Goal: Task Accomplishment & Management: Use online tool/utility

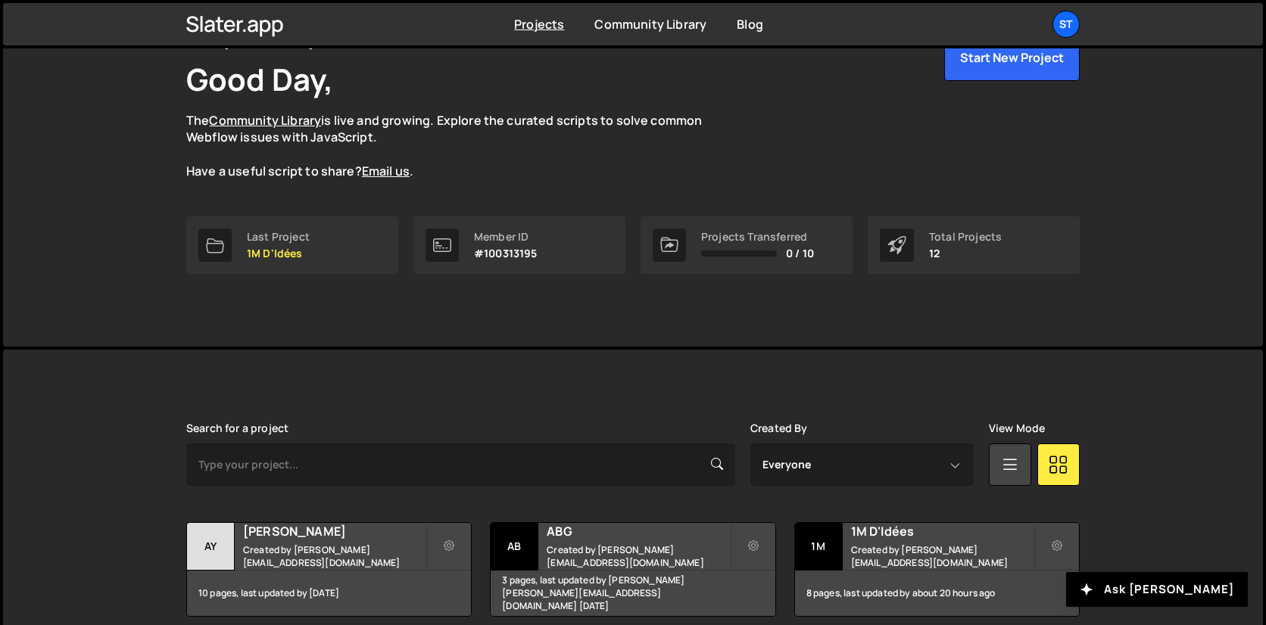
scroll to position [117, 0]
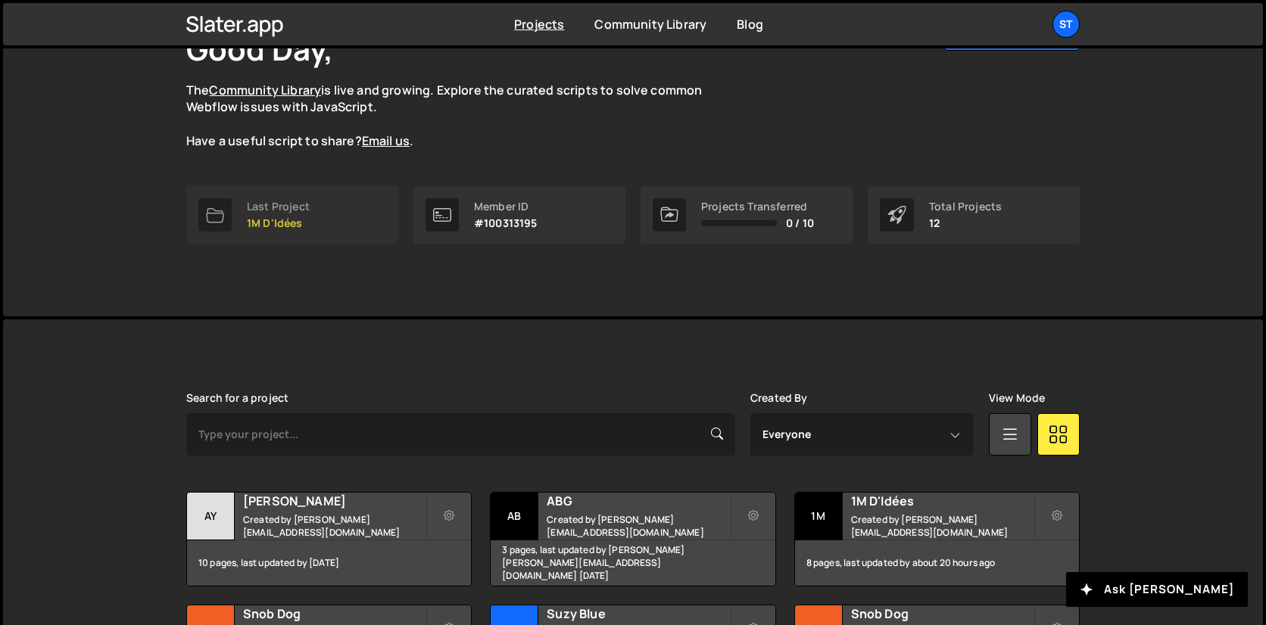
click at [333, 230] on link "Last Project 1M D'Idées" at bounding box center [292, 215] width 212 height 58
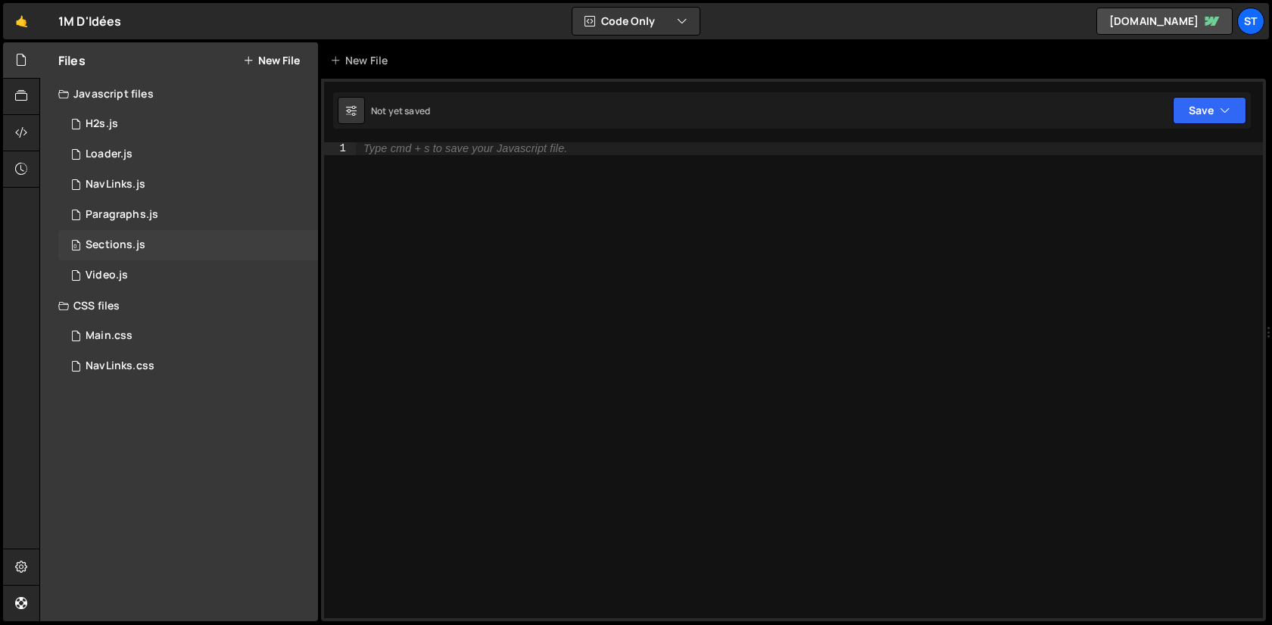
click at [175, 253] on div "0 Sections.js 0" at bounding box center [188, 245] width 260 height 30
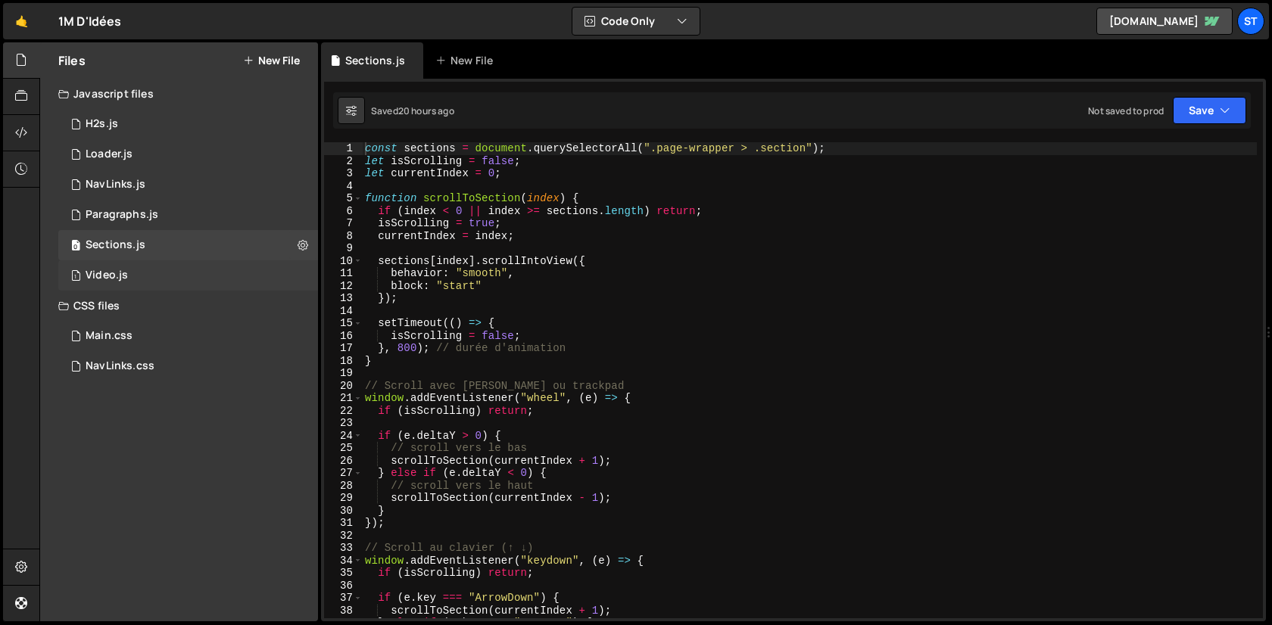
click at [162, 262] on div "1 Video.js 0" at bounding box center [188, 275] width 260 height 30
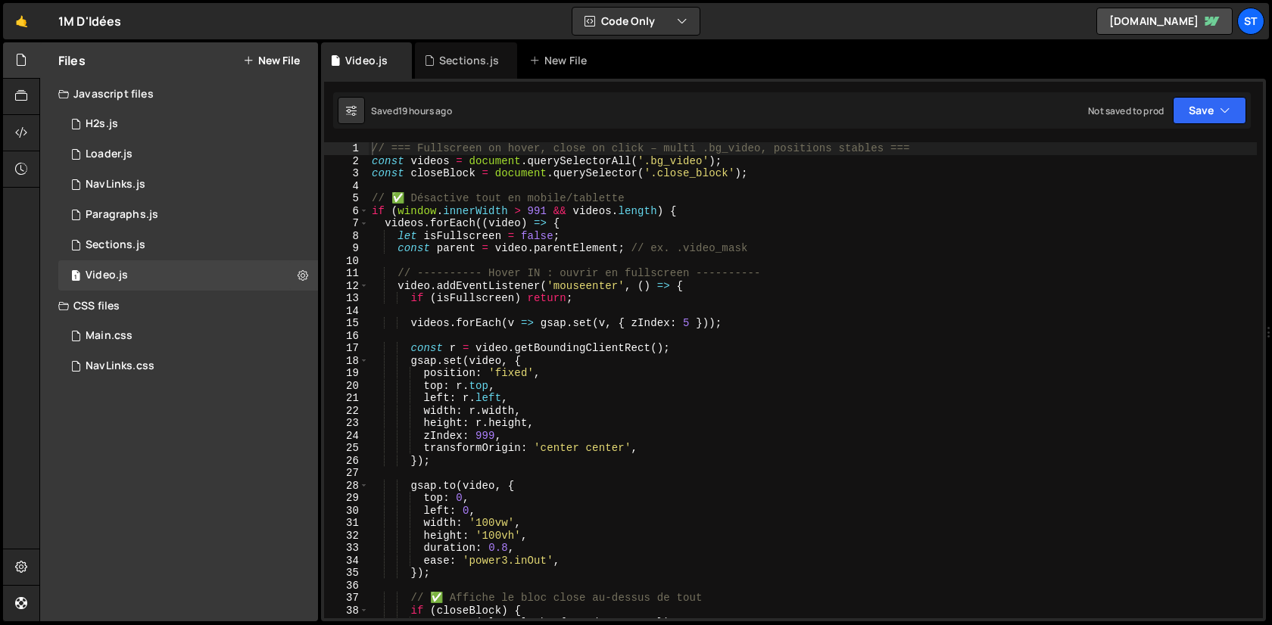
click at [704, 232] on div "// === Fullscreen on hover, close on click – multi .bg_video, positions stables…" at bounding box center [813, 392] width 888 height 501
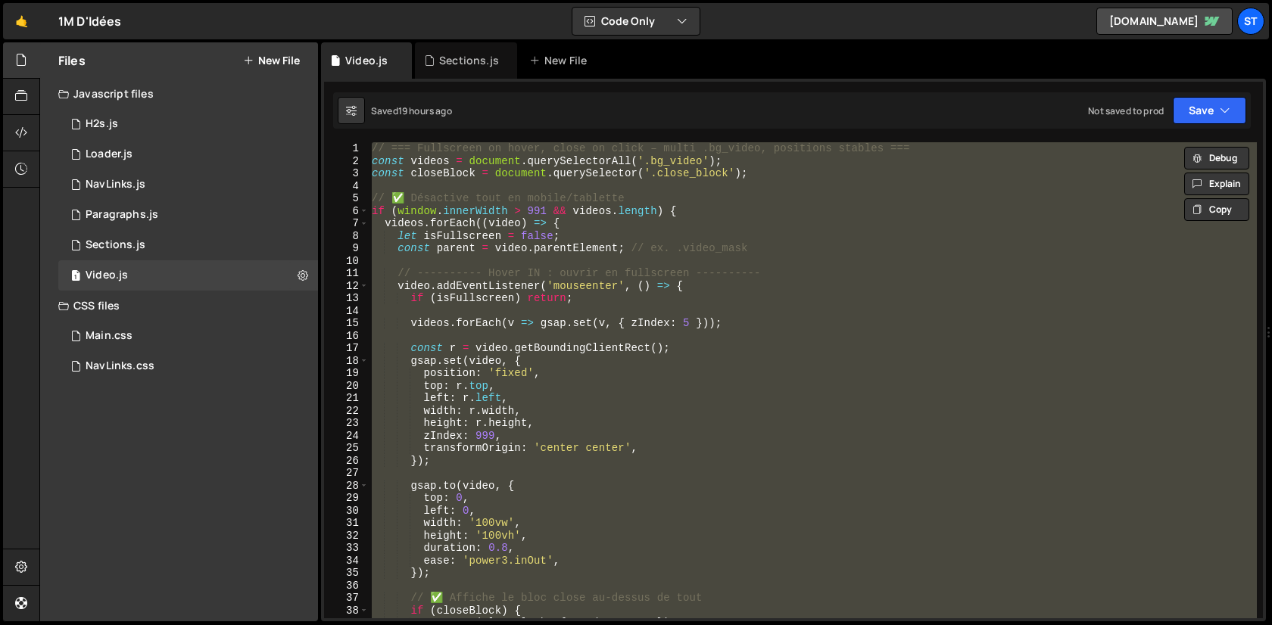
click at [593, 245] on div "// === Fullscreen on hover, close on click – multi .bg_video, positions stables…" at bounding box center [813, 380] width 888 height 476
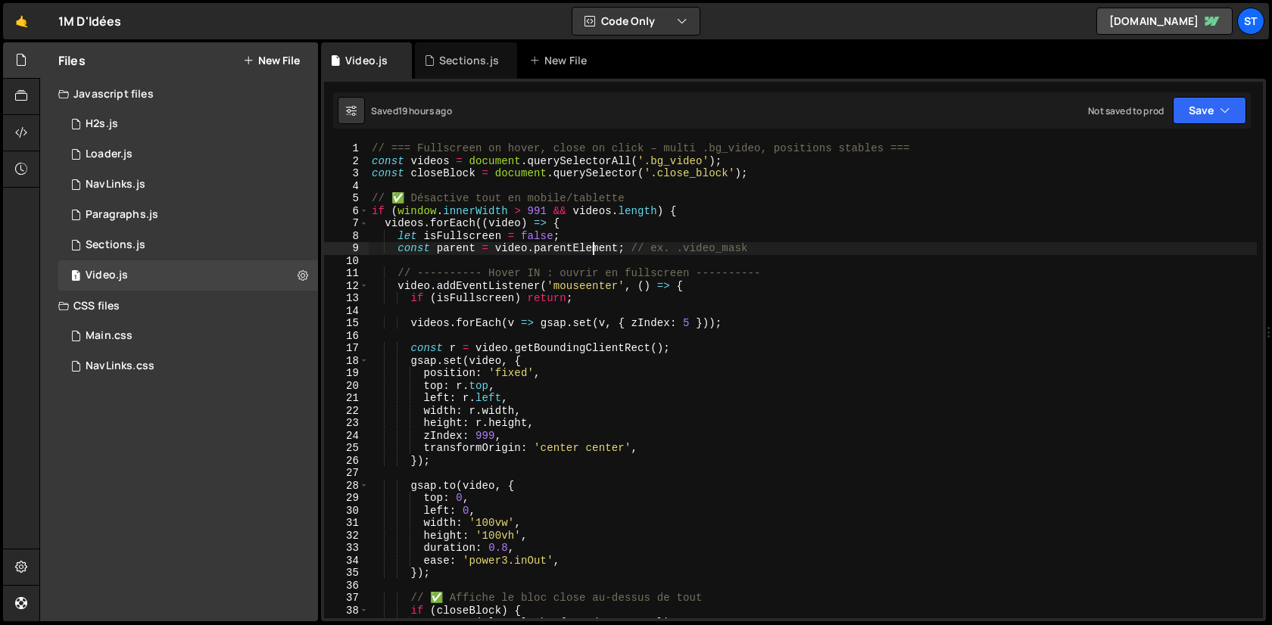
type textarea "}"
paste textarea
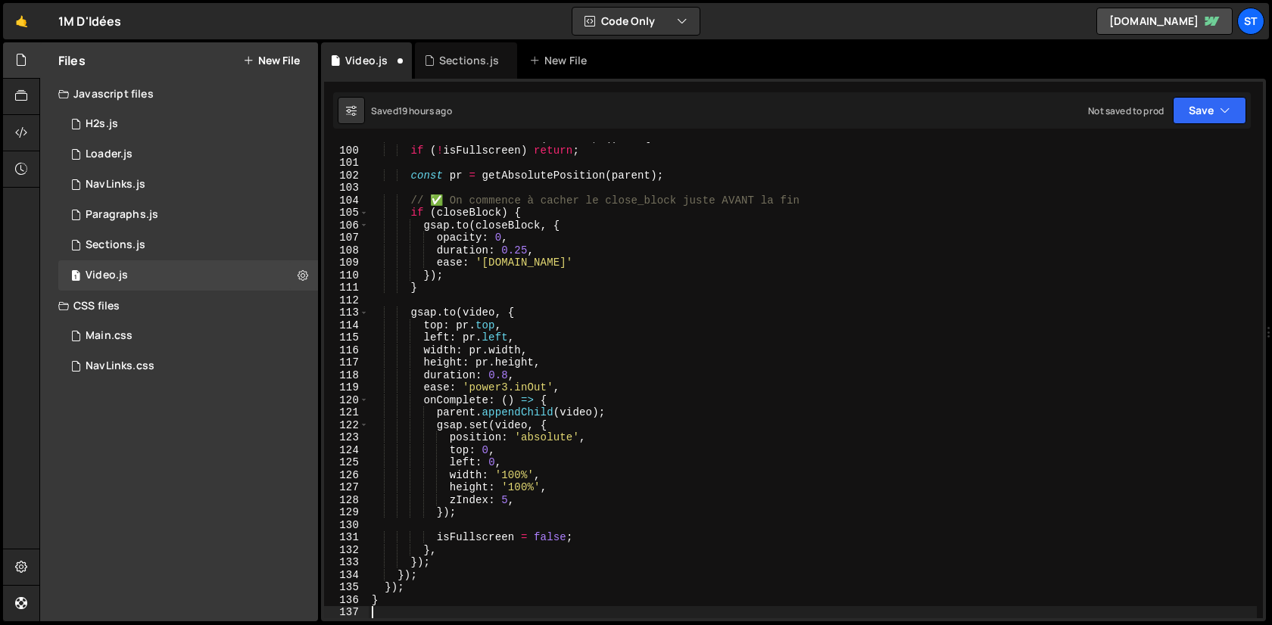
scroll to position [1235, 0]
click at [632, 314] on div "video . addEventListener ( 'click' , ( ) => { if ( ! isFullscreen ) return ; co…" at bounding box center [813, 382] width 888 height 501
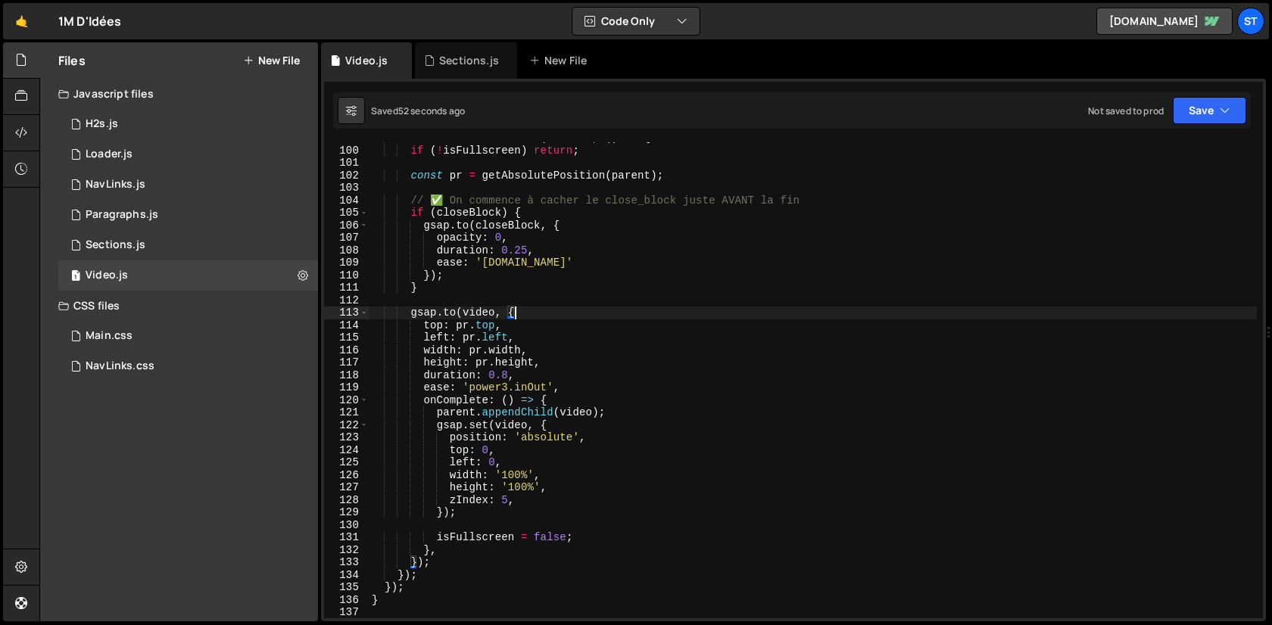
type textarea "}"
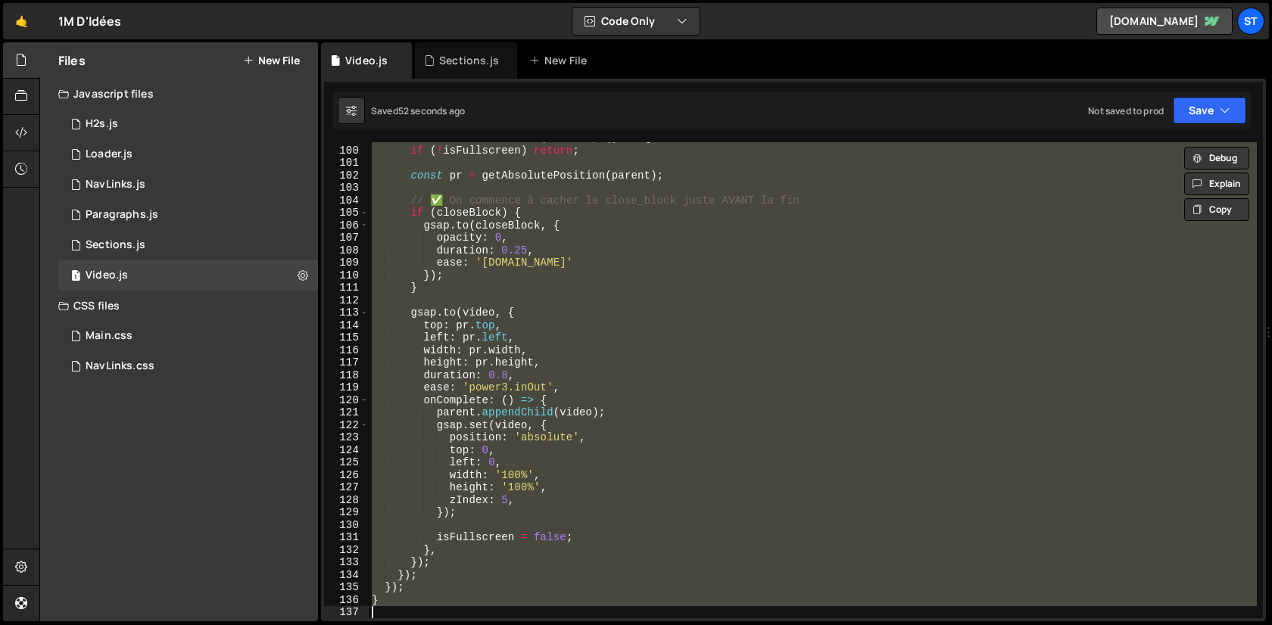
paste textarea
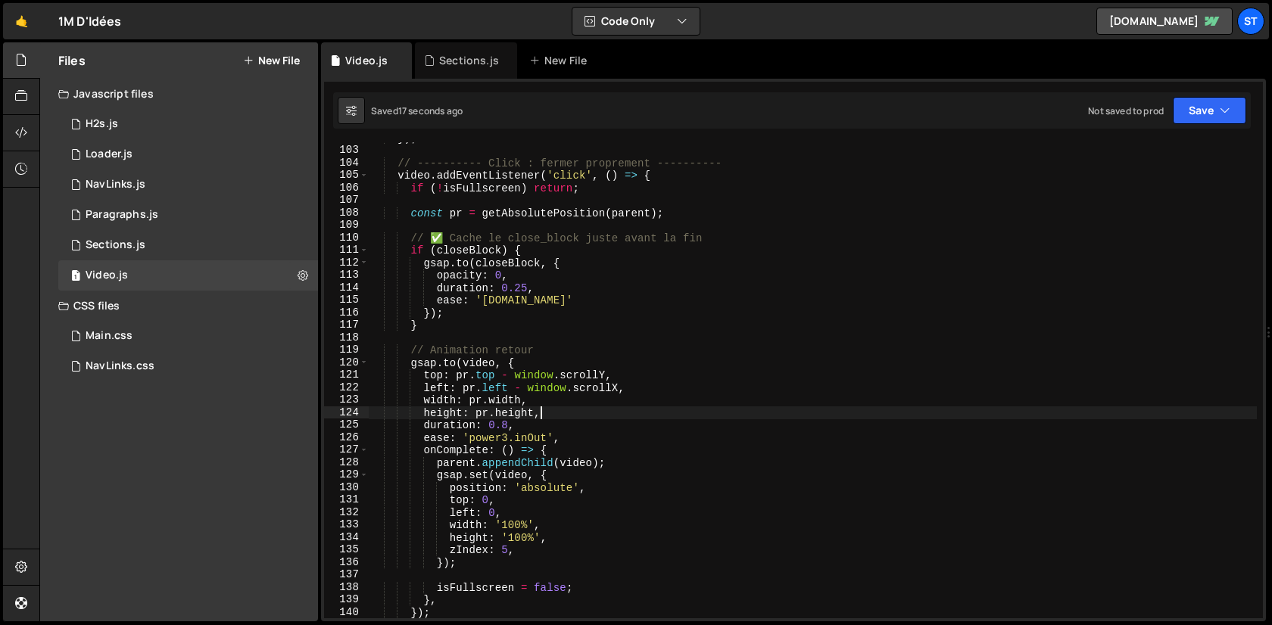
click at [740, 410] on div "}) ; // ---------- Click : fermer proprement ---------- video . addEventListene…" at bounding box center [813, 382] width 888 height 501
type textarea "}"
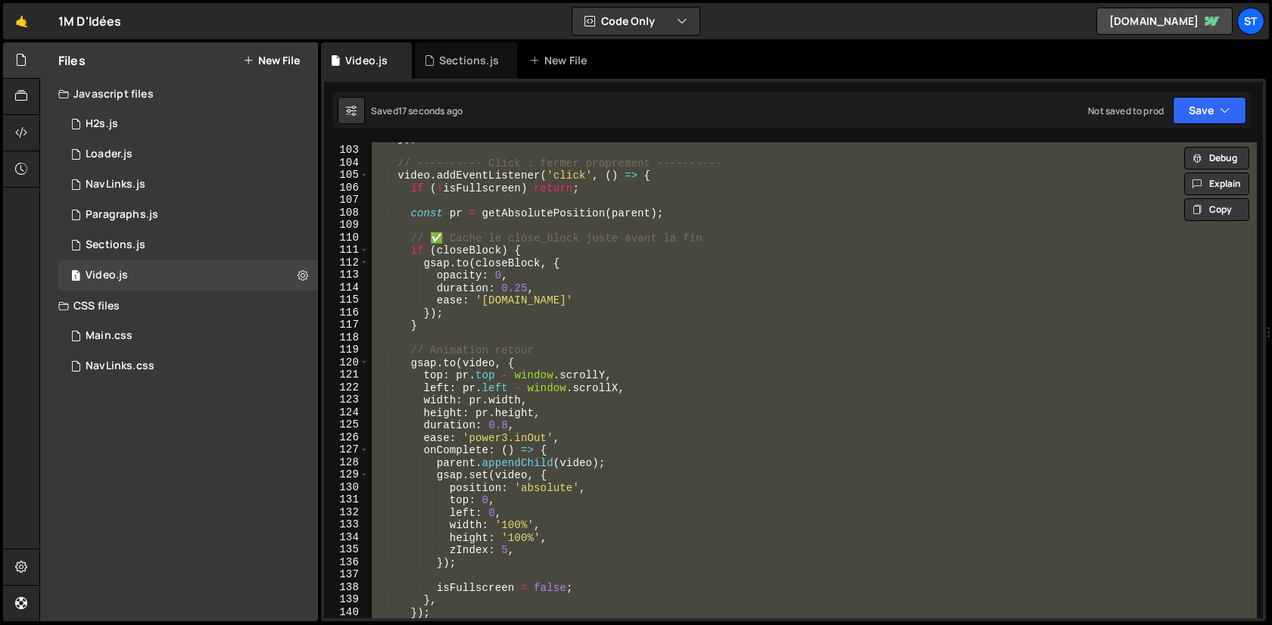
paste textarea
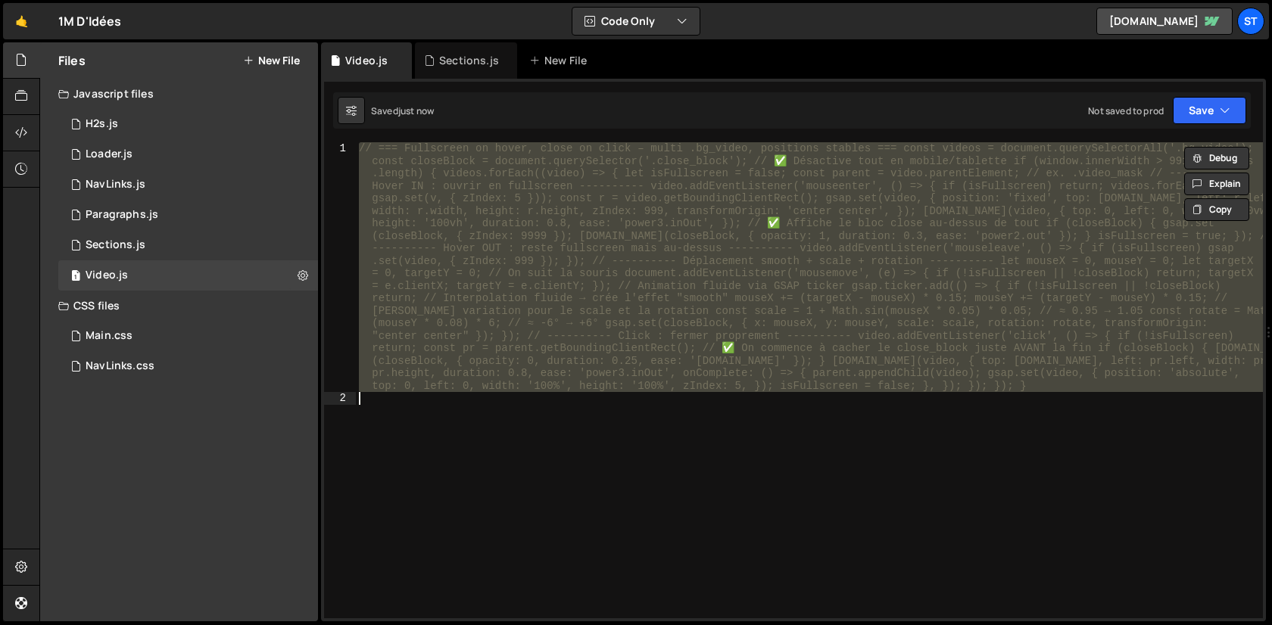
paste textarea "j'ai ce code, ca marche bien pour toutes les videos sauf pour les 3 premieres d…"
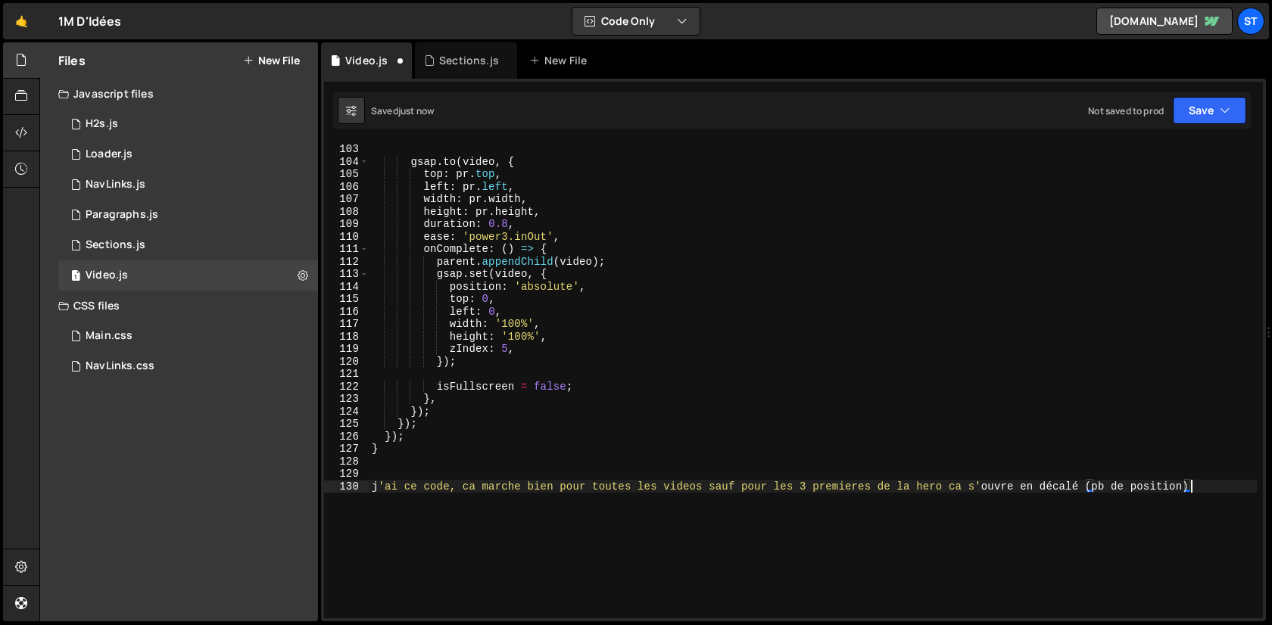
scroll to position [1319, 0]
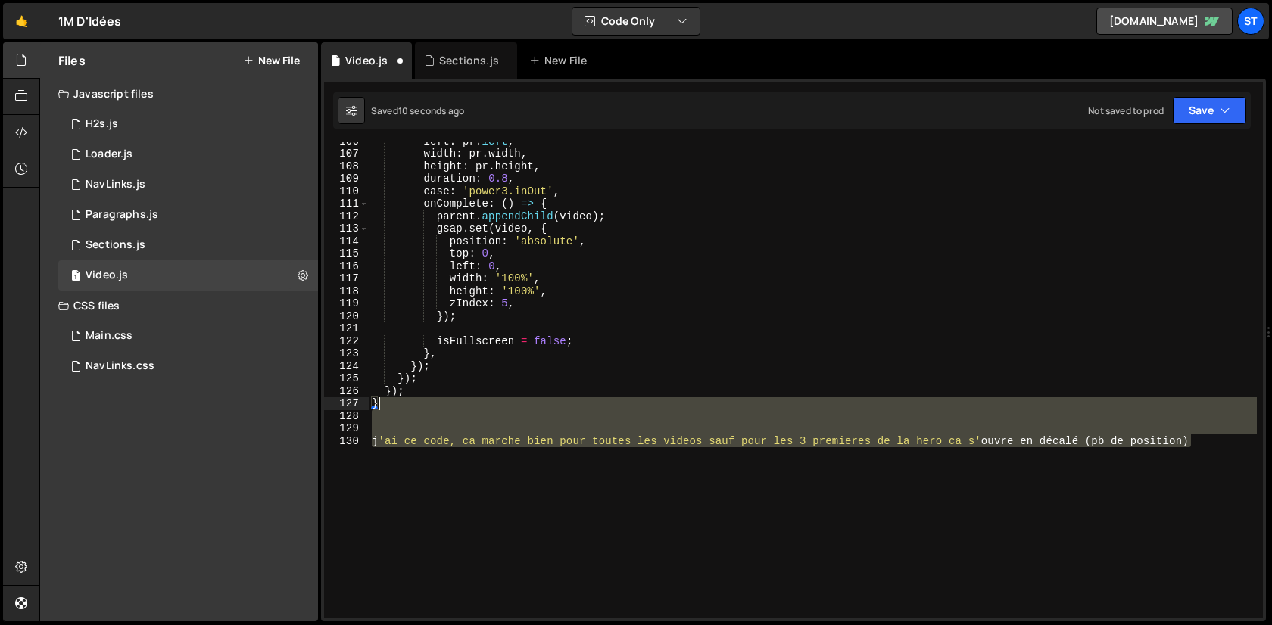
drag, startPoint x: 1182, startPoint y: 476, endPoint x: 1139, endPoint y: 404, distance: 83.9
click at [1139, 404] on div "left : pr . left , width : pr . width , height : pr . height , duration : 0.8 ,…" at bounding box center [813, 385] width 888 height 501
click at [1139, 405] on div "left : pr . left , width : pr . width , height : pr . height , duration : 0.8 ,…" at bounding box center [813, 380] width 888 height 476
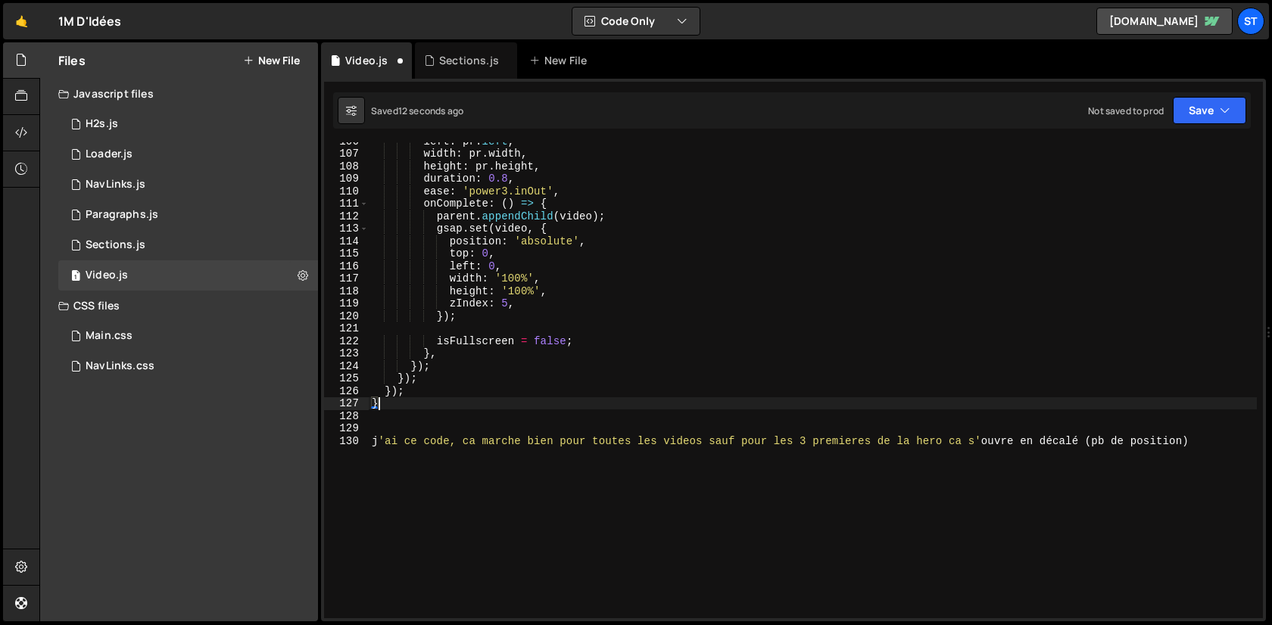
type textarea "}"
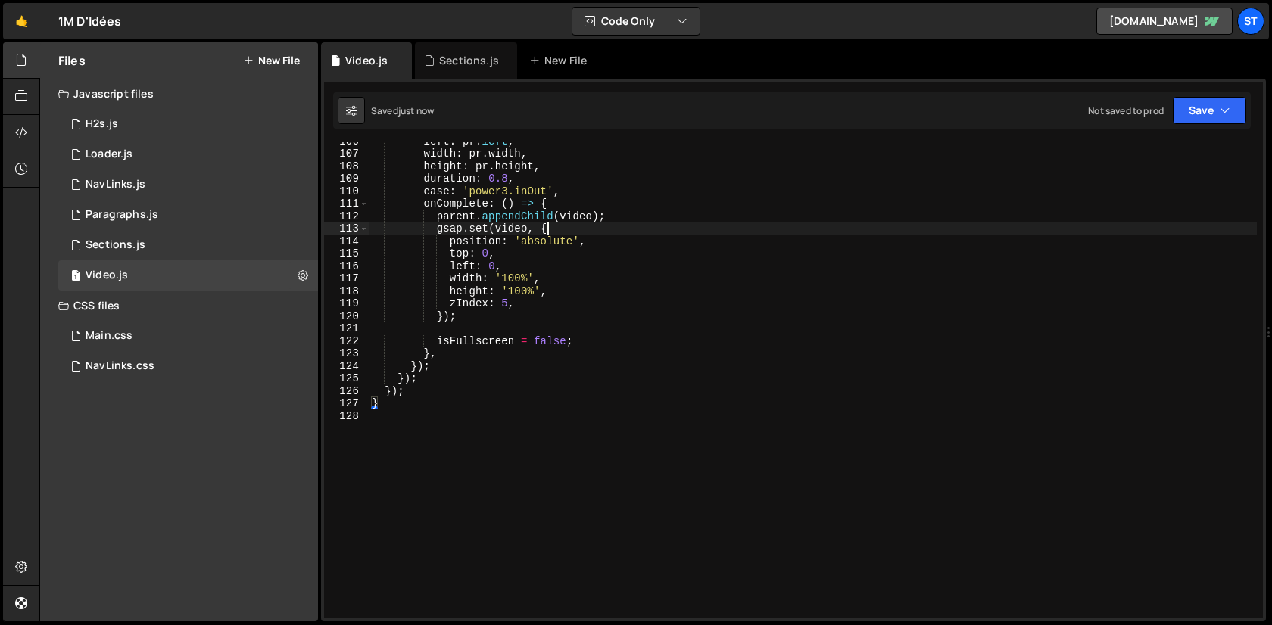
click at [588, 229] on div "left : pr . left , width : pr . width , height : pr . height , duration : 0.8 ,…" at bounding box center [813, 385] width 888 height 501
type textarea "gsap.set(video, {"
